Goal: Information Seeking & Learning: Learn about a topic

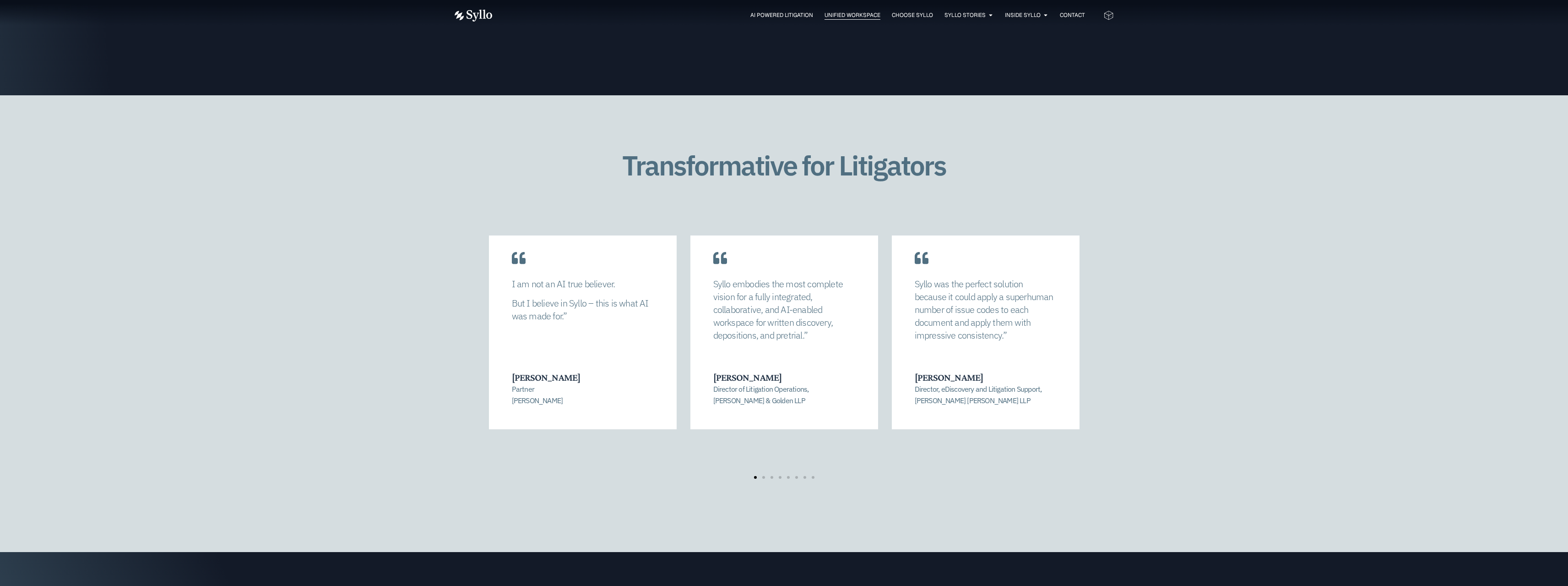
scroll to position [1787, 0]
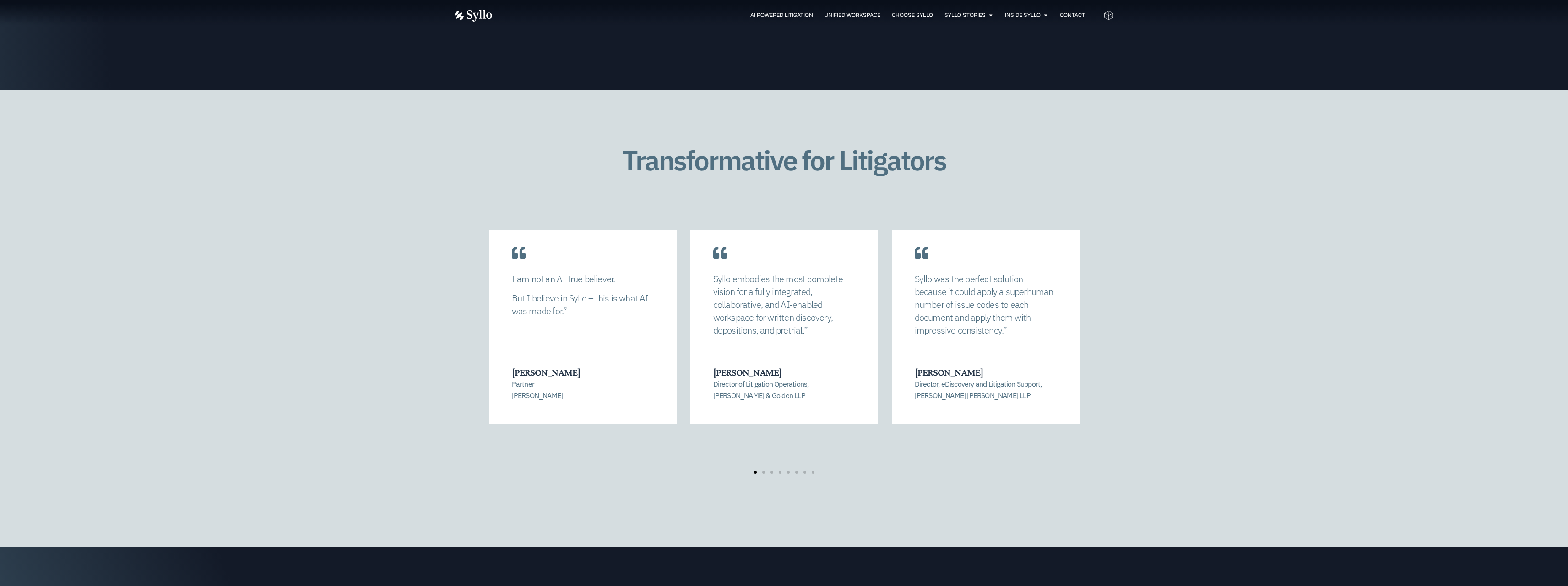
click at [765, 450] on div "Syllo allowed us to completely recalibrate our strategy and find a manageable n…" at bounding box center [784, 352] width 659 height 280
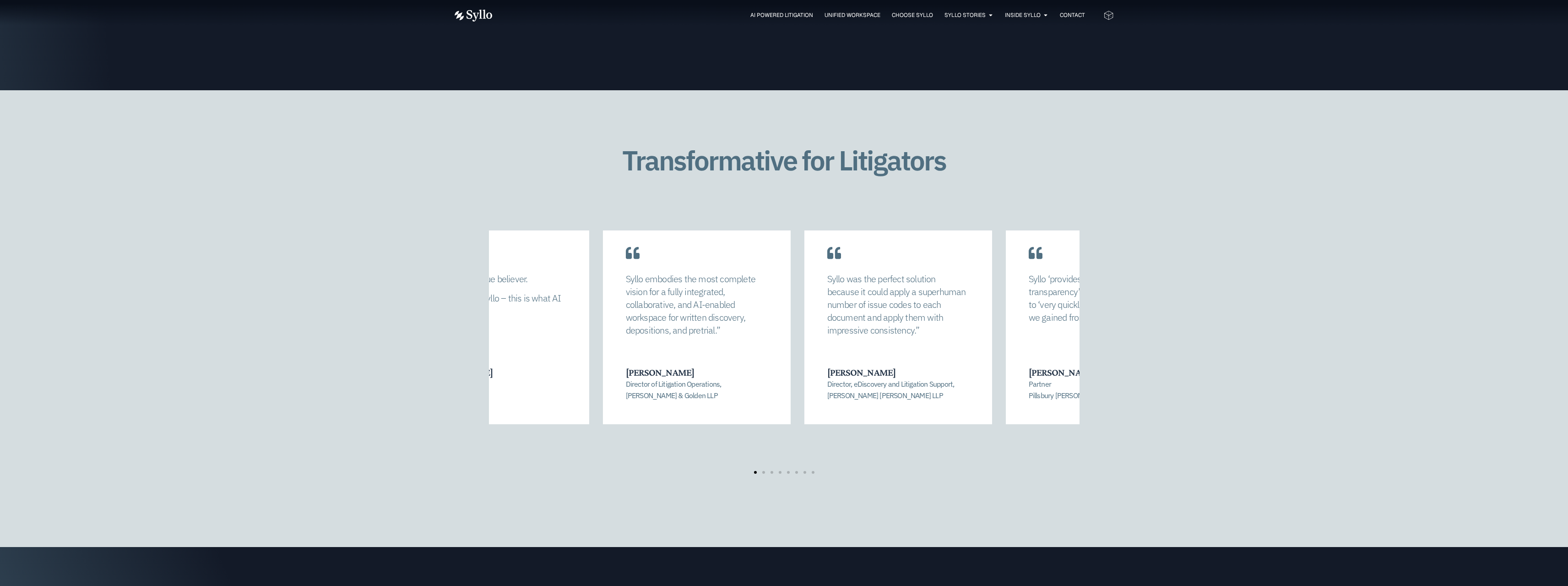
click at [827, 273] on p "Syllo was the perfect solution because it could apply a superhuman number of is…" at bounding box center [898, 305] width 142 height 64
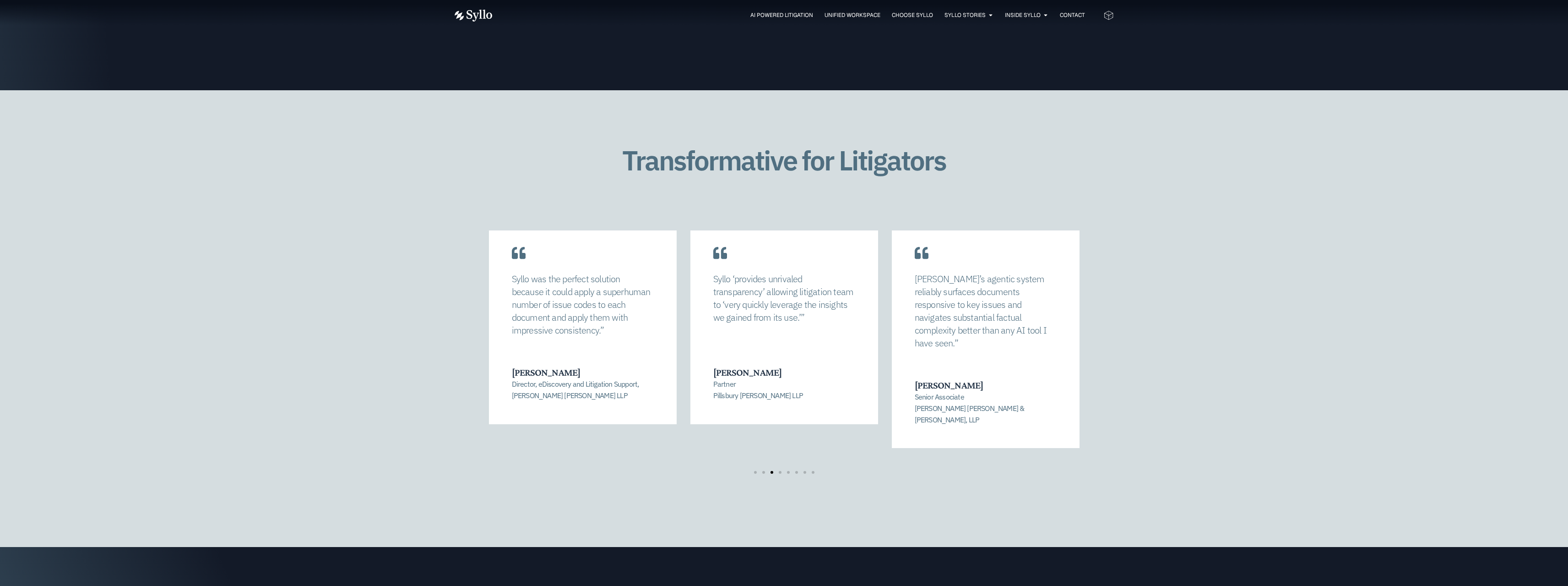
click at [915, 275] on p "Syllo’s agentic system reliably surfaces documents responsive to key issues and…" at bounding box center [985, 311] width 142 height 77
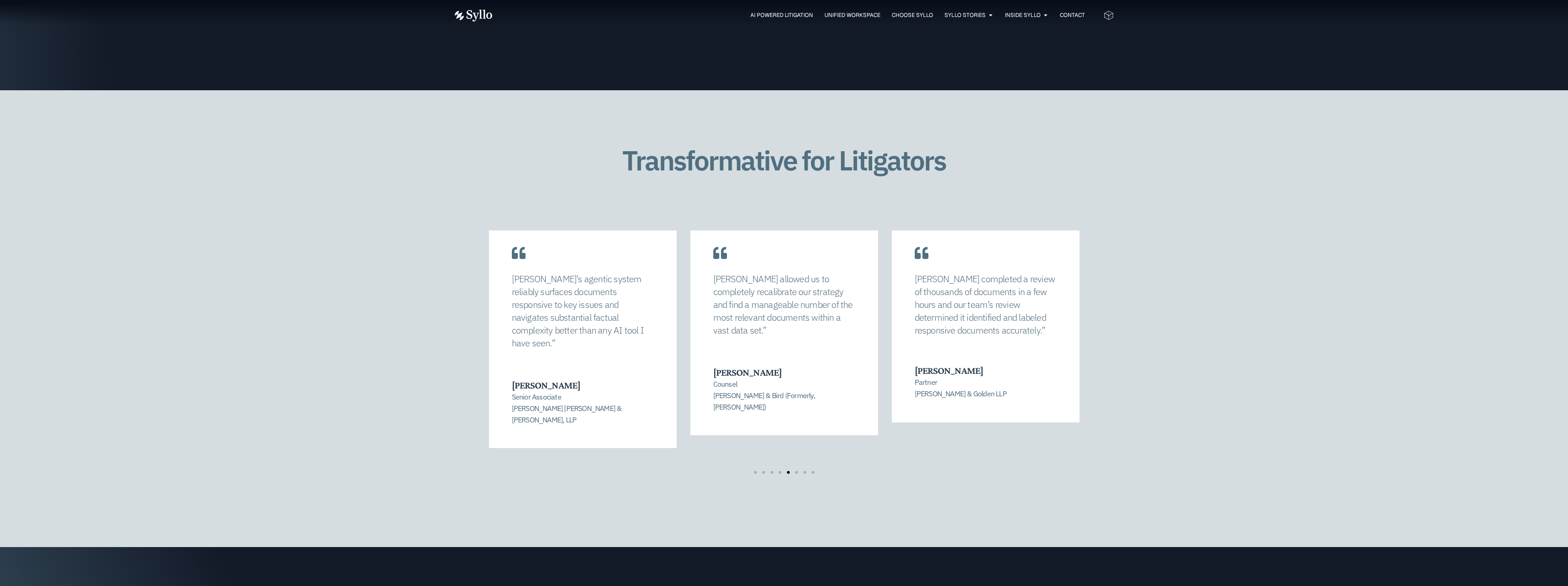
click at [892, 259] on div "Syllo completed a review of thousands of documents in a few hours and our team’…" at bounding box center [985, 317] width 187 height 209
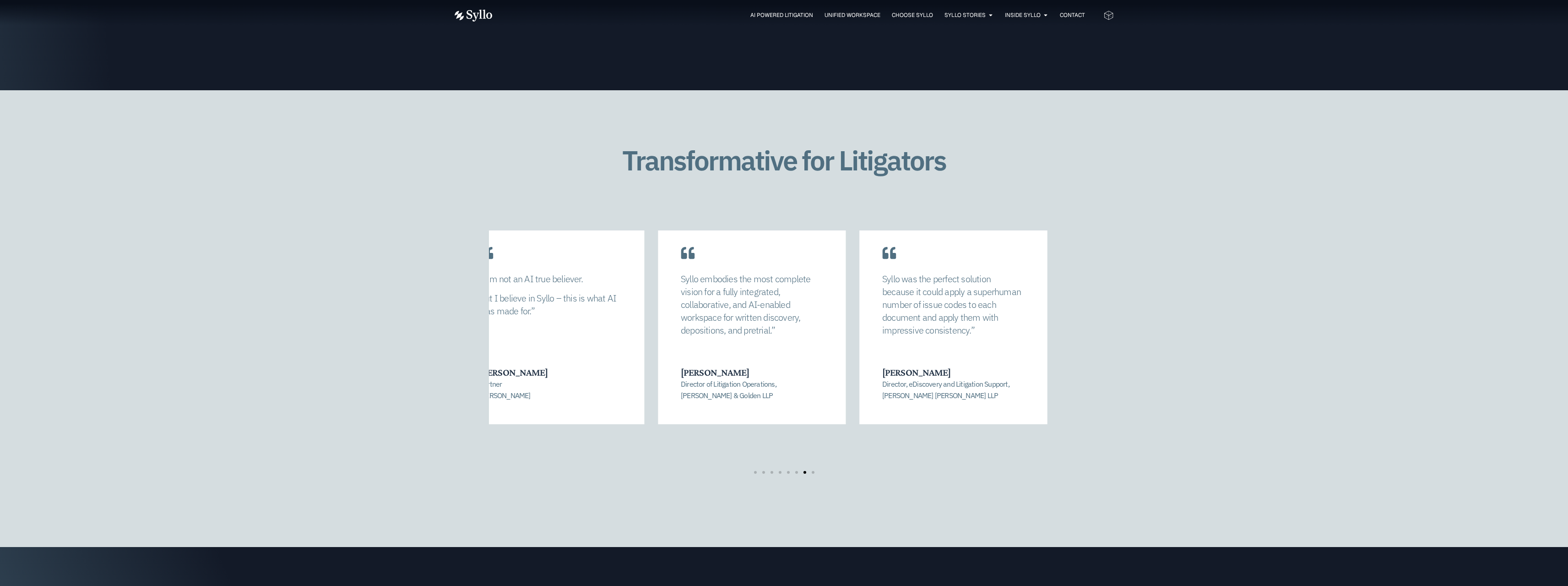
click at [569, 263] on div "I am not an AI true believer. But I believe in Syllo – this is what AI was made…" at bounding box center [550, 319] width 187 height 211
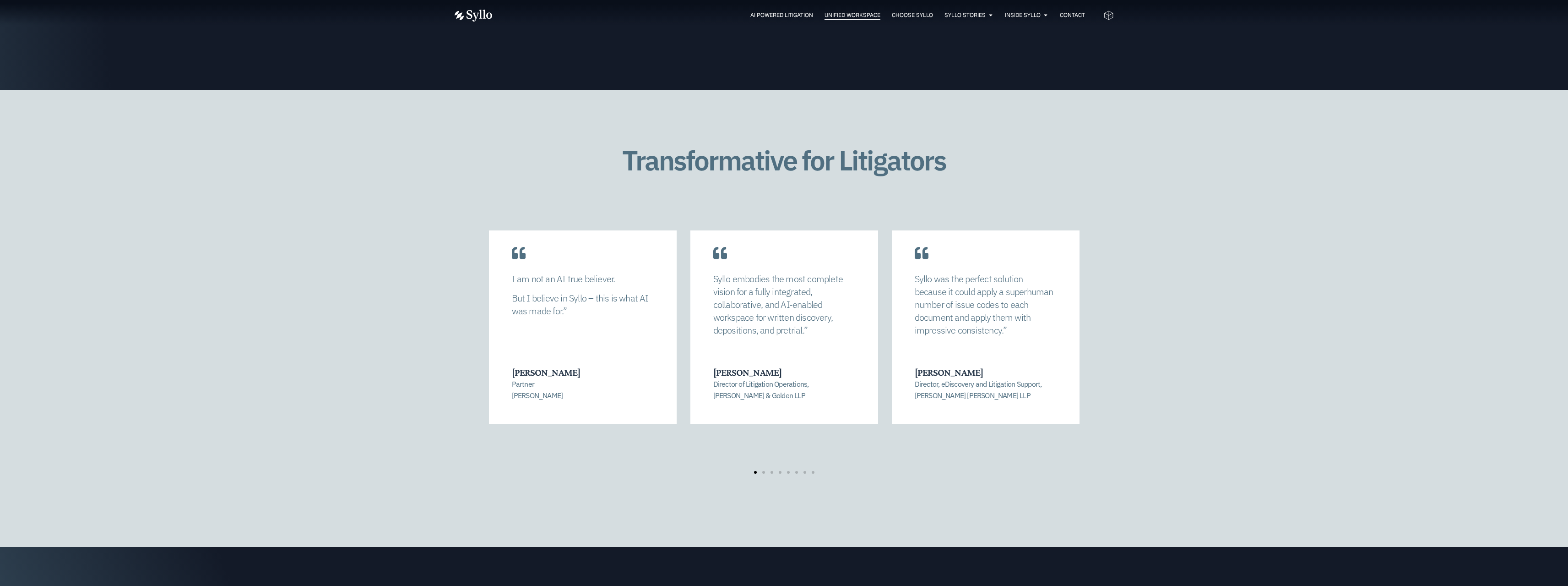
click at [825, 15] on span "Unified Workspace" at bounding box center [853, 15] width 56 height 9
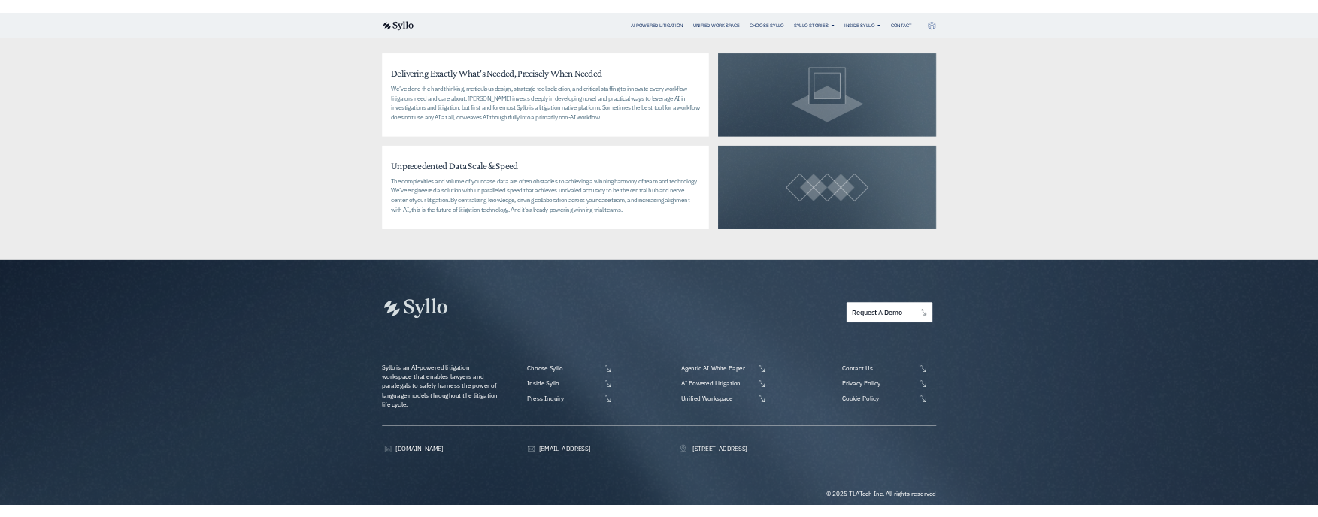
scroll to position [3584, 0]
